Goal: Task Accomplishment & Management: Complete application form

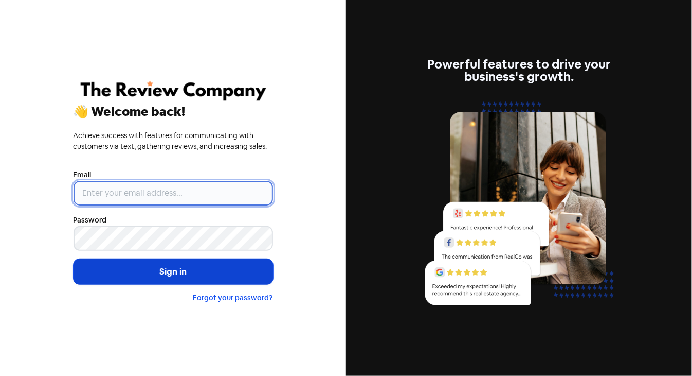
type input "[PERSON_NAME][EMAIL_ADDRESS][DOMAIN_NAME]"
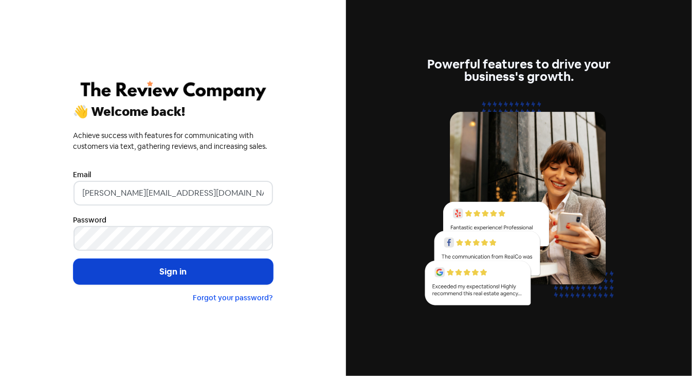
click at [194, 275] on button "Sign in" at bounding box center [174, 272] width 200 height 26
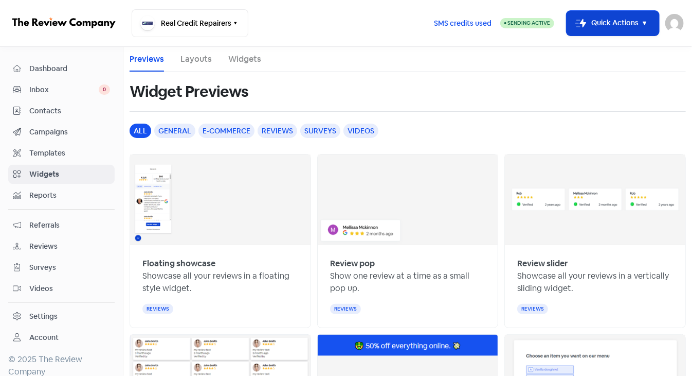
drag, startPoint x: 646, startPoint y: 21, endPoint x: 643, endPoint y: 28, distance: 8.1
click at [648, 21] on icon "button" at bounding box center [645, 23] width 12 height 12
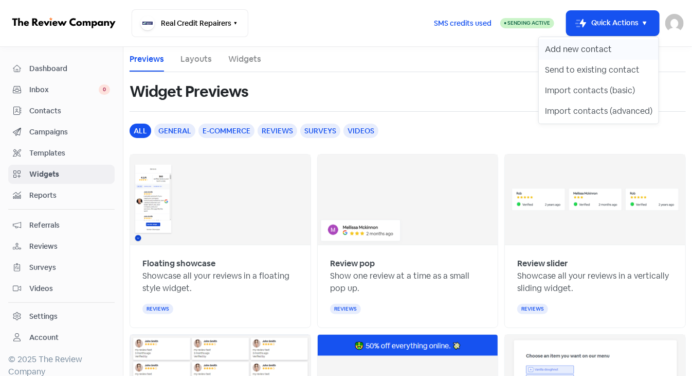
click at [605, 48] on button "Add new contact" at bounding box center [599, 49] width 120 height 21
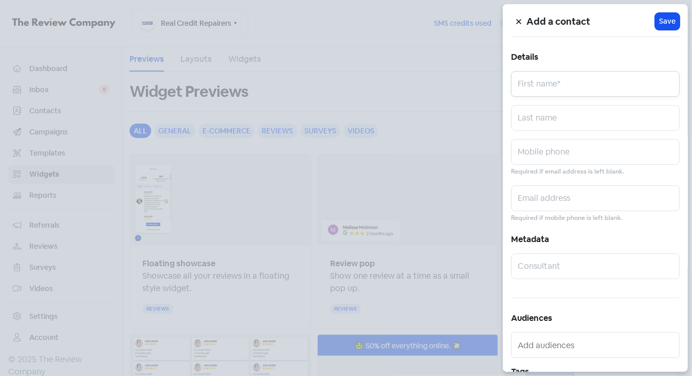
click at [537, 82] on input "text" at bounding box center [595, 84] width 169 height 26
paste input "Syed Shaminul Haque"
drag, startPoint x: 537, startPoint y: 89, endPoint x: 626, endPoint y: 89, distance: 89.0
click at [625, 88] on input "Syed Shaminul Haque" at bounding box center [595, 84] width 169 height 26
type input "Syed"
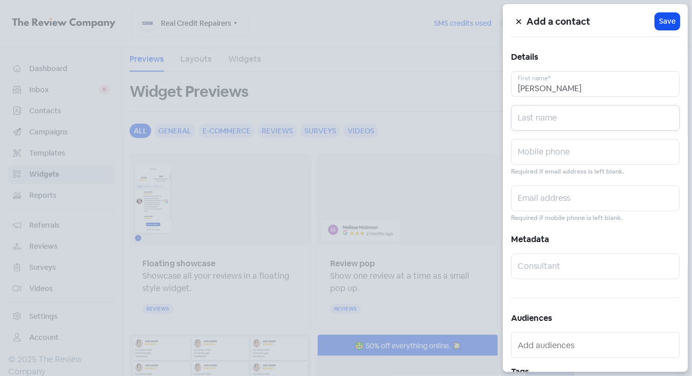
click at [523, 118] on input "text" at bounding box center [595, 118] width 169 height 26
paste input "Shaminul Haque"
drag, startPoint x: 557, startPoint y: 123, endPoint x: 494, endPoint y: 124, distance: 62.8
click at [494, 375] on div "Add a contact Icon For Loading Save Details Syed First name* Shaminul Haque Las…" at bounding box center [346, 376] width 692 height 0
type input "Haque"
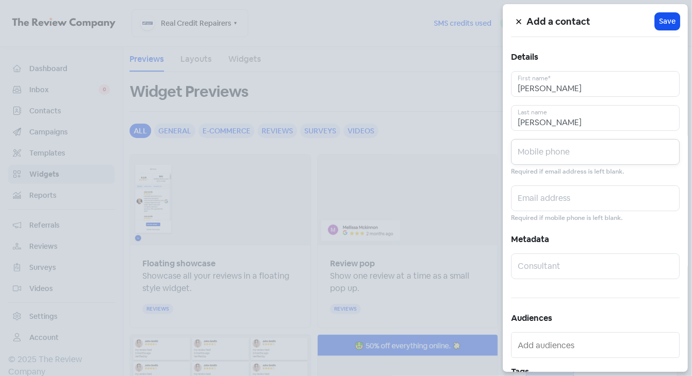
click at [537, 151] on input "text" at bounding box center [595, 152] width 169 height 26
paste input "0449772627"
type input "0449772627"
click at [541, 186] on input "text" at bounding box center [595, 198] width 169 height 26
paste input "shaminulhaq@gmail.com"
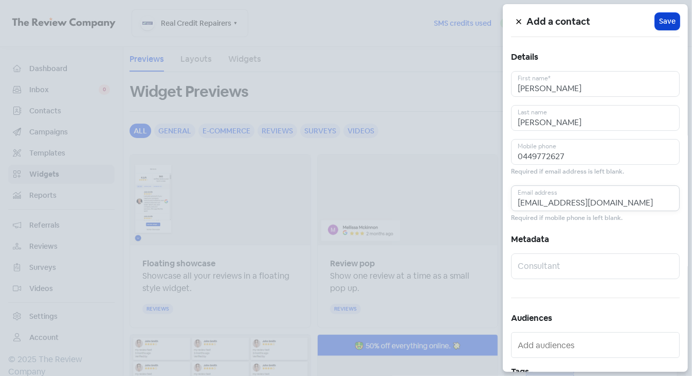
type input "shaminulhaq@gmail.com"
click at [666, 23] on span "Save" at bounding box center [668, 21] width 16 height 11
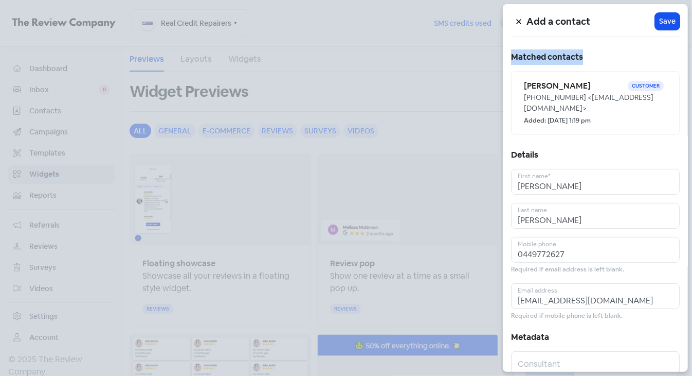
drag, startPoint x: 512, startPoint y: 57, endPoint x: 590, endPoint y: 58, distance: 78.2
click at [590, 58] on h5 "Matched contacts" at bounding box center [595, 56] width 169 height 15
copy h5 "Matched contacts"
